Goal: Obtain resource: Obtain resource

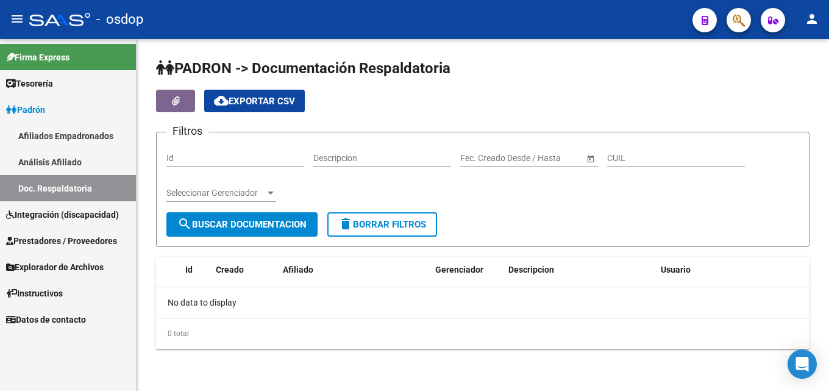
click at [49, 244] on span "Prestadores / Proveedores" at bounding box center [61, 240] width 111 height 13
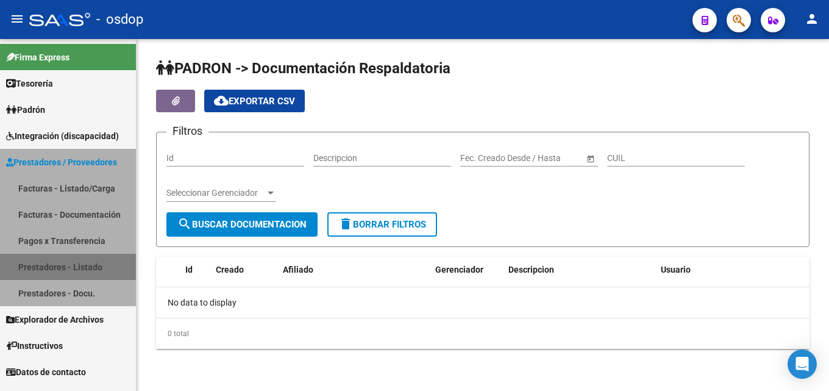
click at [114, 272] on link "Prestadores - Listado" at bounding box center [68, 267] width 136 height 26
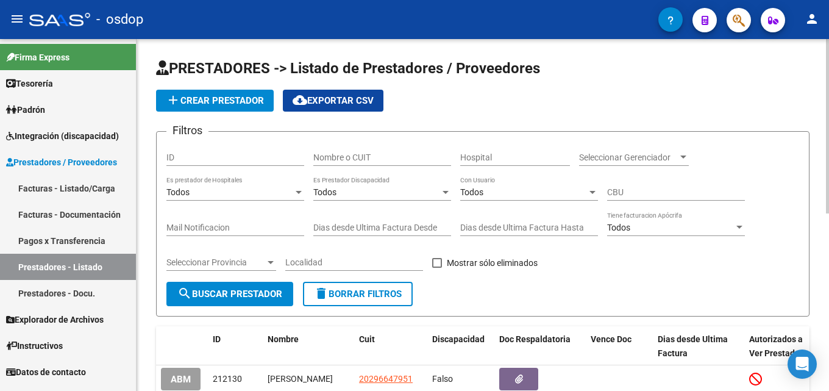
drag, startPoint x: 376, startPoint y: 152, endPoint x: 798, endPoint y: 34, distance: 437.8
click at [383, 147] on div "Nombre o CUIT" at bounding box center [382, 153] width 138 height 24
type input "27326977565"
click at [213, 300] on button "search Buscar Prestador" at bounding box center [229, 294] width 127 height 24
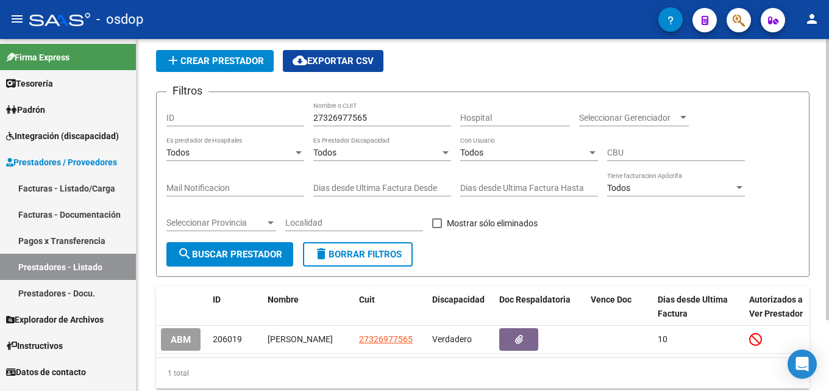
scroll to position [88, 0]
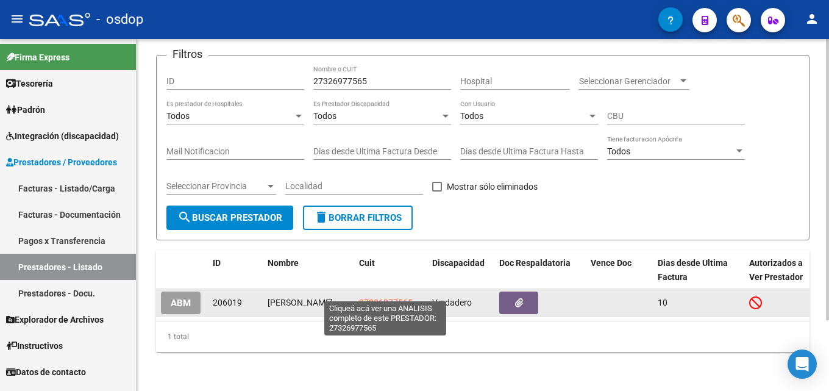
click at [397, 297] on span "27326977565" at bounding box center [386, 302] width 54 height 10
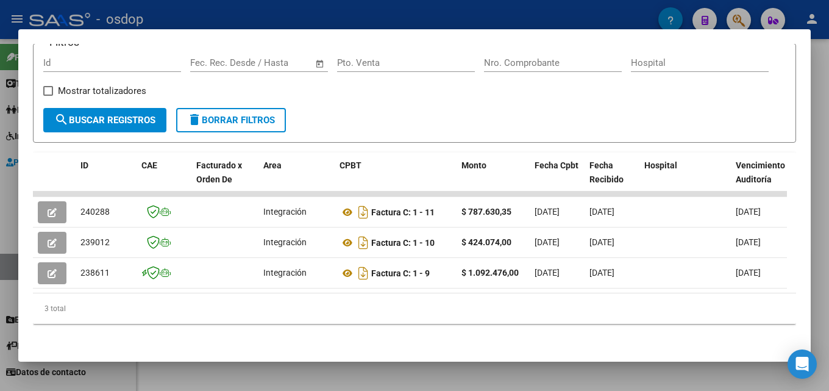
scroll to position [196, 0]
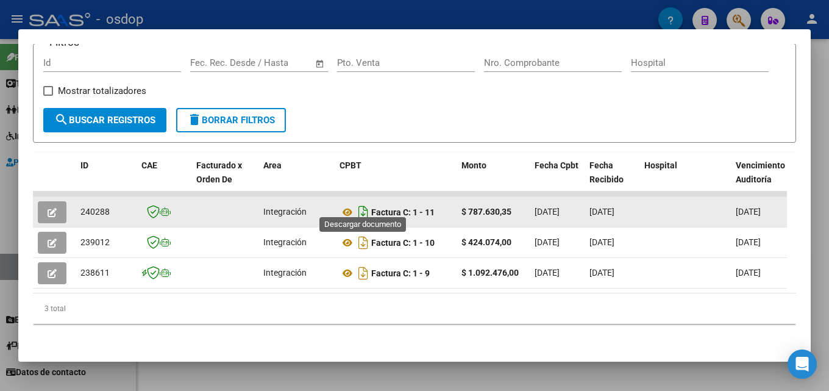
click at [364, 202] on icon "Descargar documento" at bounding box center [363, 212] width 16 height 20
click at [49, 208] on icon "button" at bounding box center [52, 212] width 9 height 9
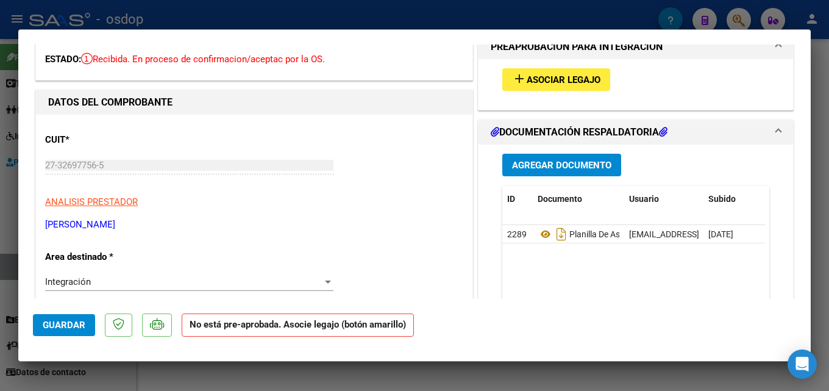
scroll to position [0, 0]
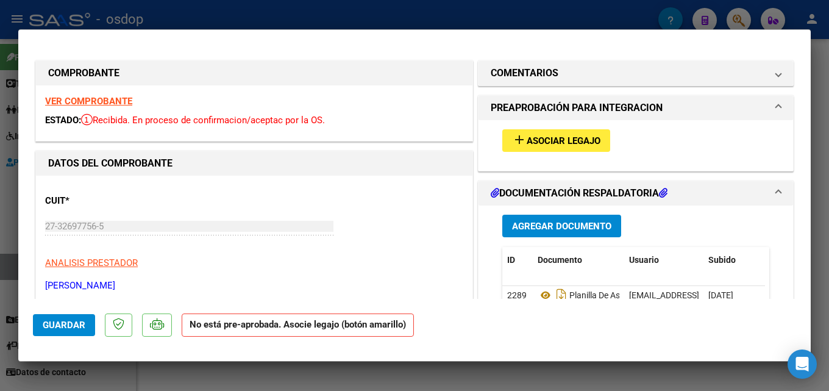
click at [594, 19] on div at bounding box center [414, 195] width 829 height 391
type input "$ 0,00"
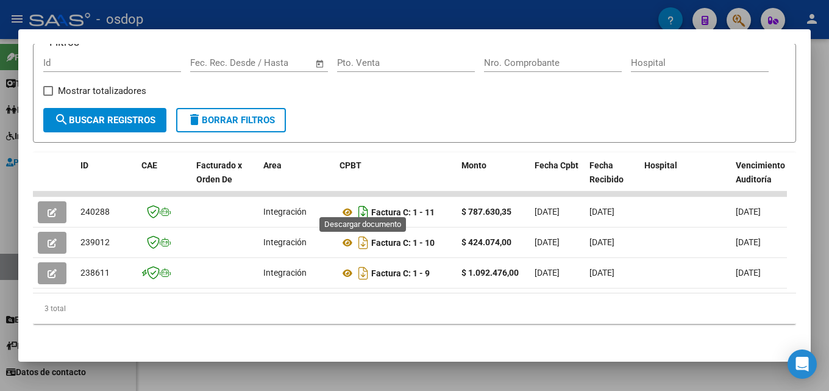
click at [366, 203] on icon "Descargar documento" at bounding box center [363, 212] width 16 height 20
drag, startPoint x: 398, startPoint y: 327, endPoint x: 719, endPoint y: 308, distance: 321.1
click at [719, 308] on div "3 total" at bounding box center [414, 308] width 763 height 30
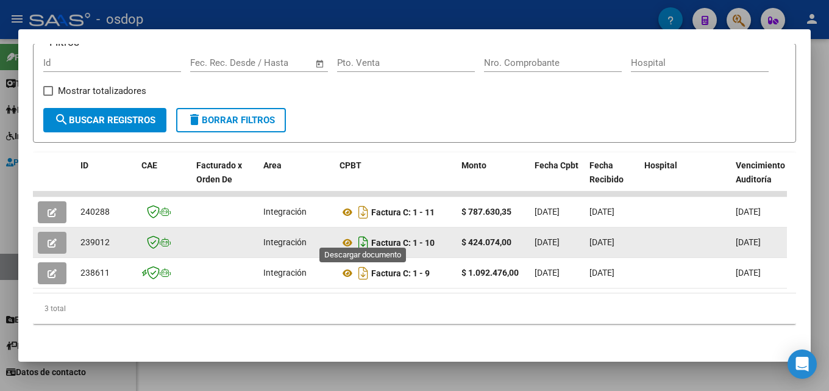
click at [363, 233] on icon "Descargar documento" at bounding box center [363, 243] width 16 height 20
